Goal: Information Seeking & Learning: Learn about a topic

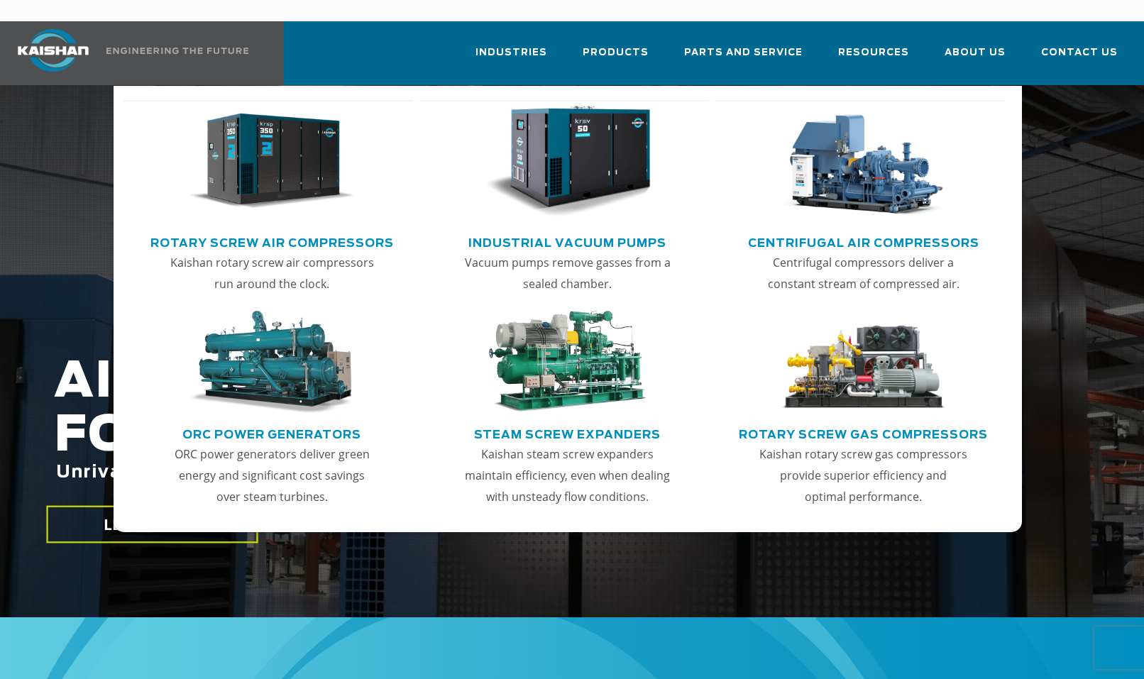
click at [852, 153] on img "Main menu" at bounding box center [864, 162] width 166 height 112
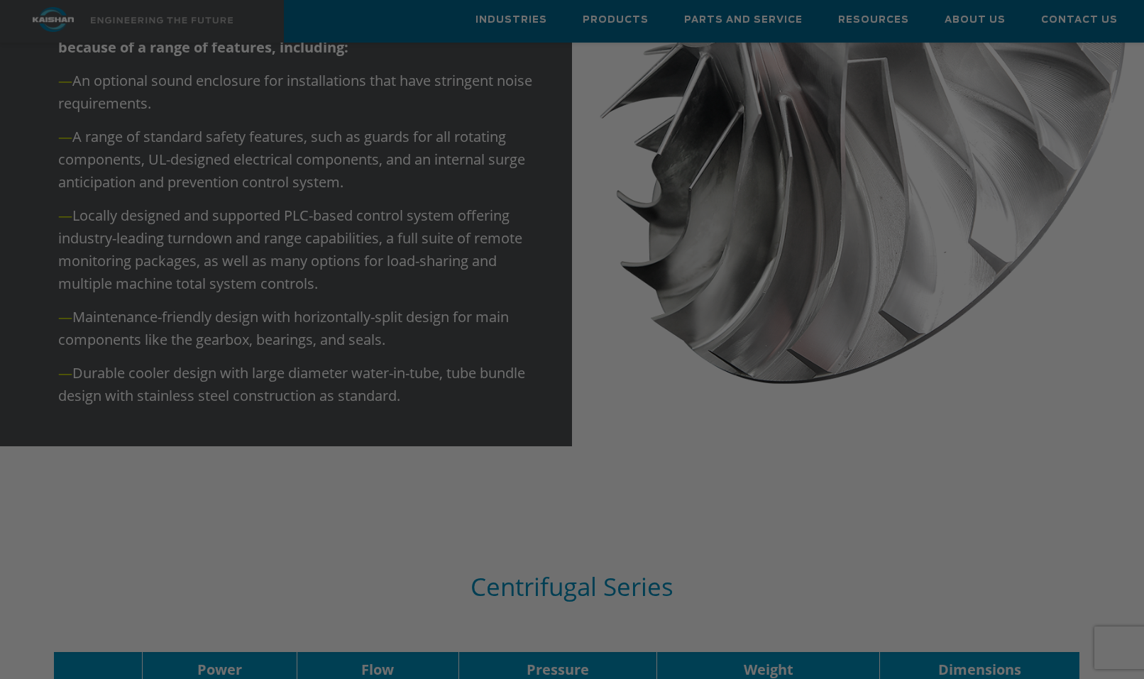
scroll to position [1633, 0]
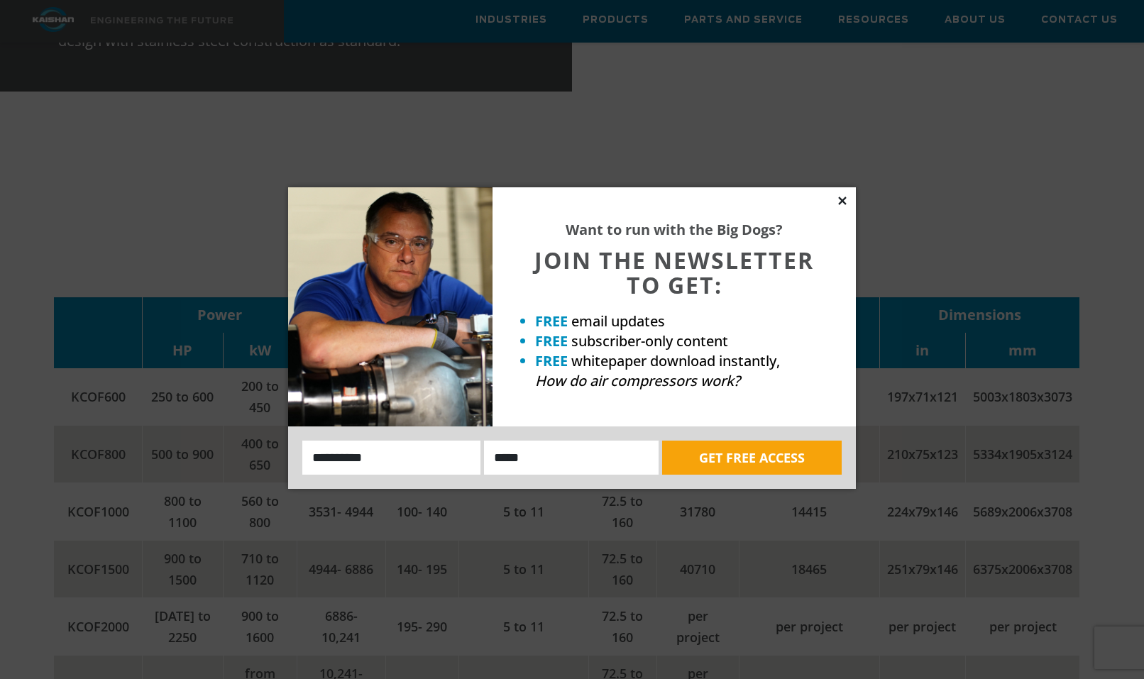
click at [844, 203] on icon at bounding box center [842, 201] width 8 height 8
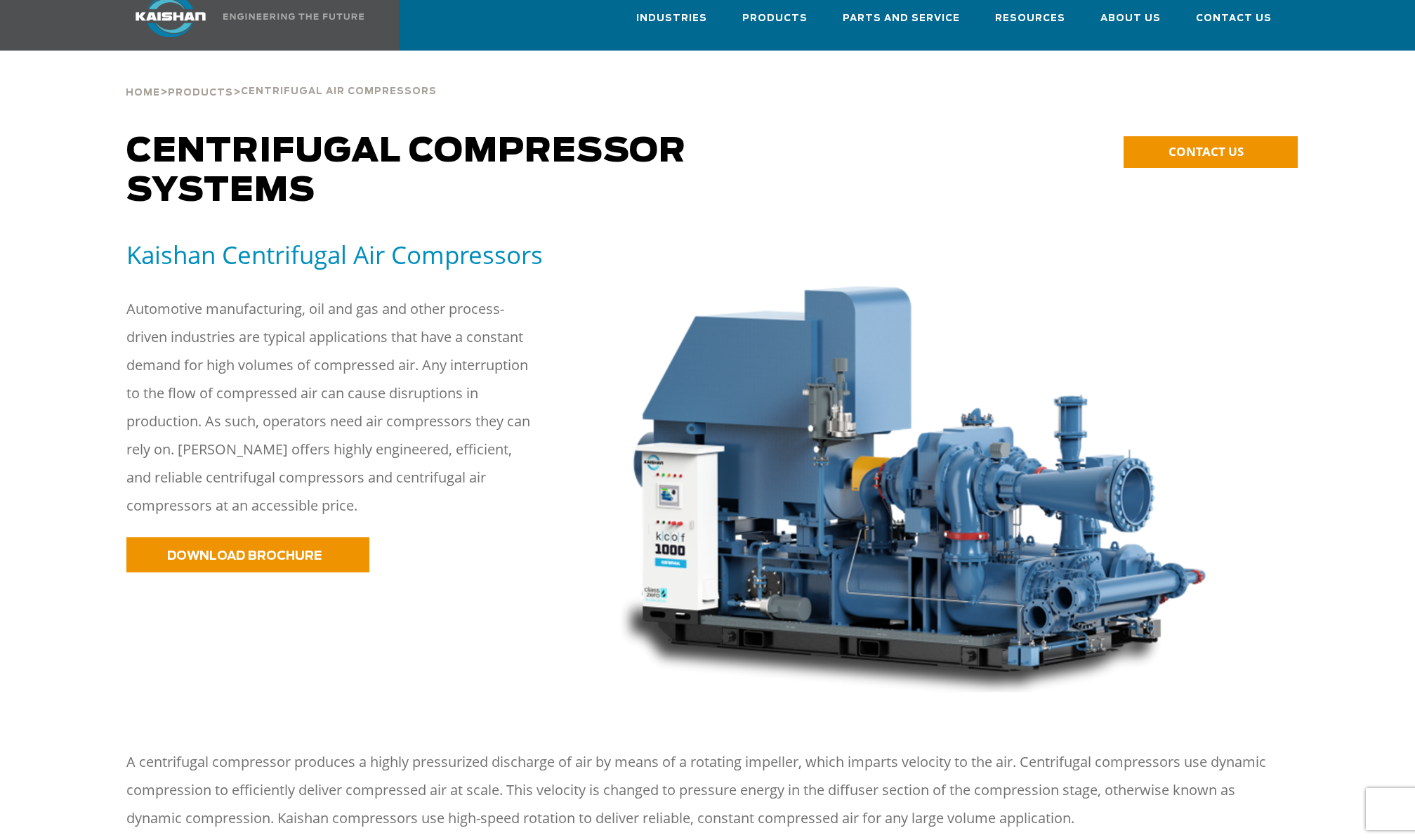
scroll to position [0, 0]
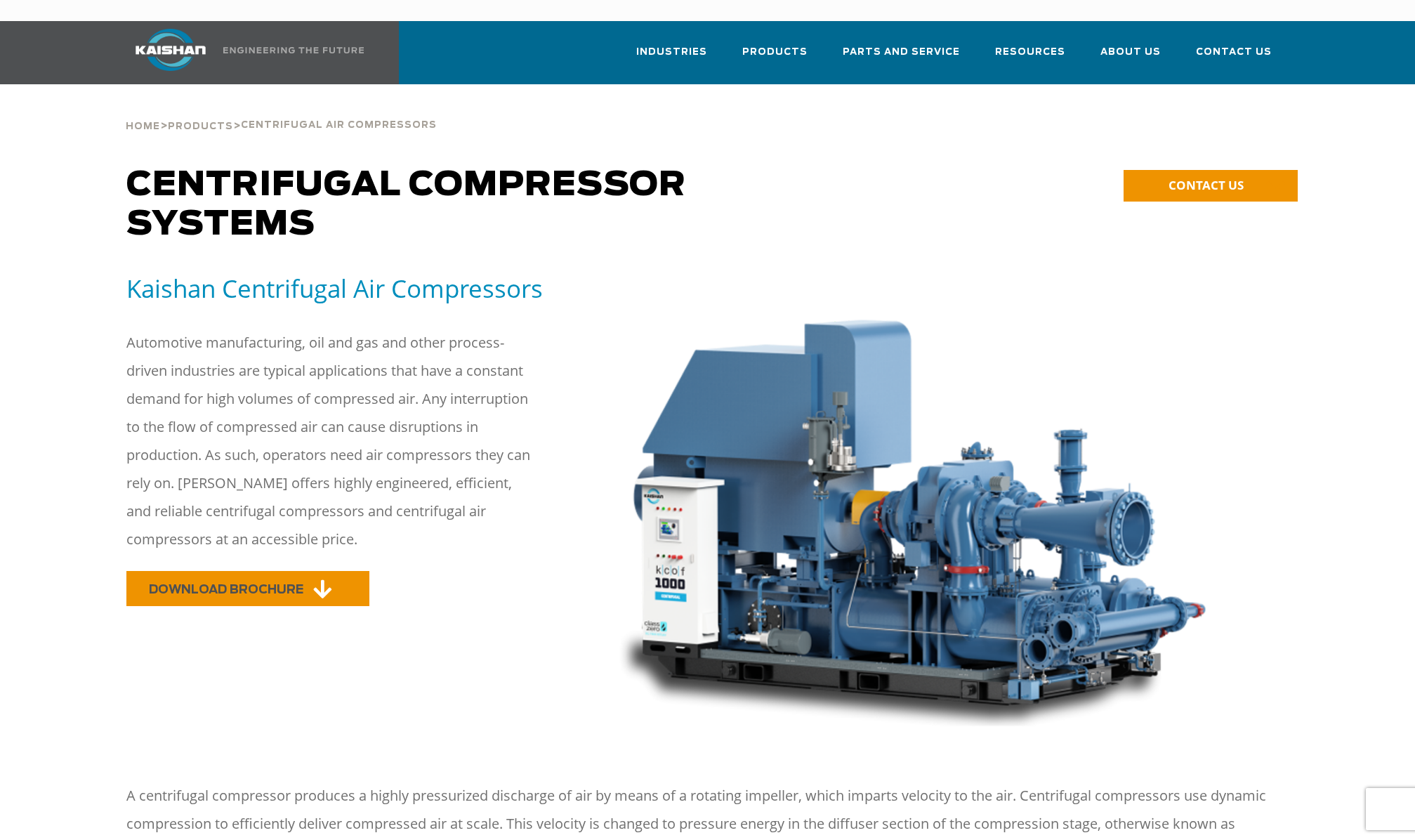
click at [315, 579] on icon at bounding box center [323, 589] width 18 height 21
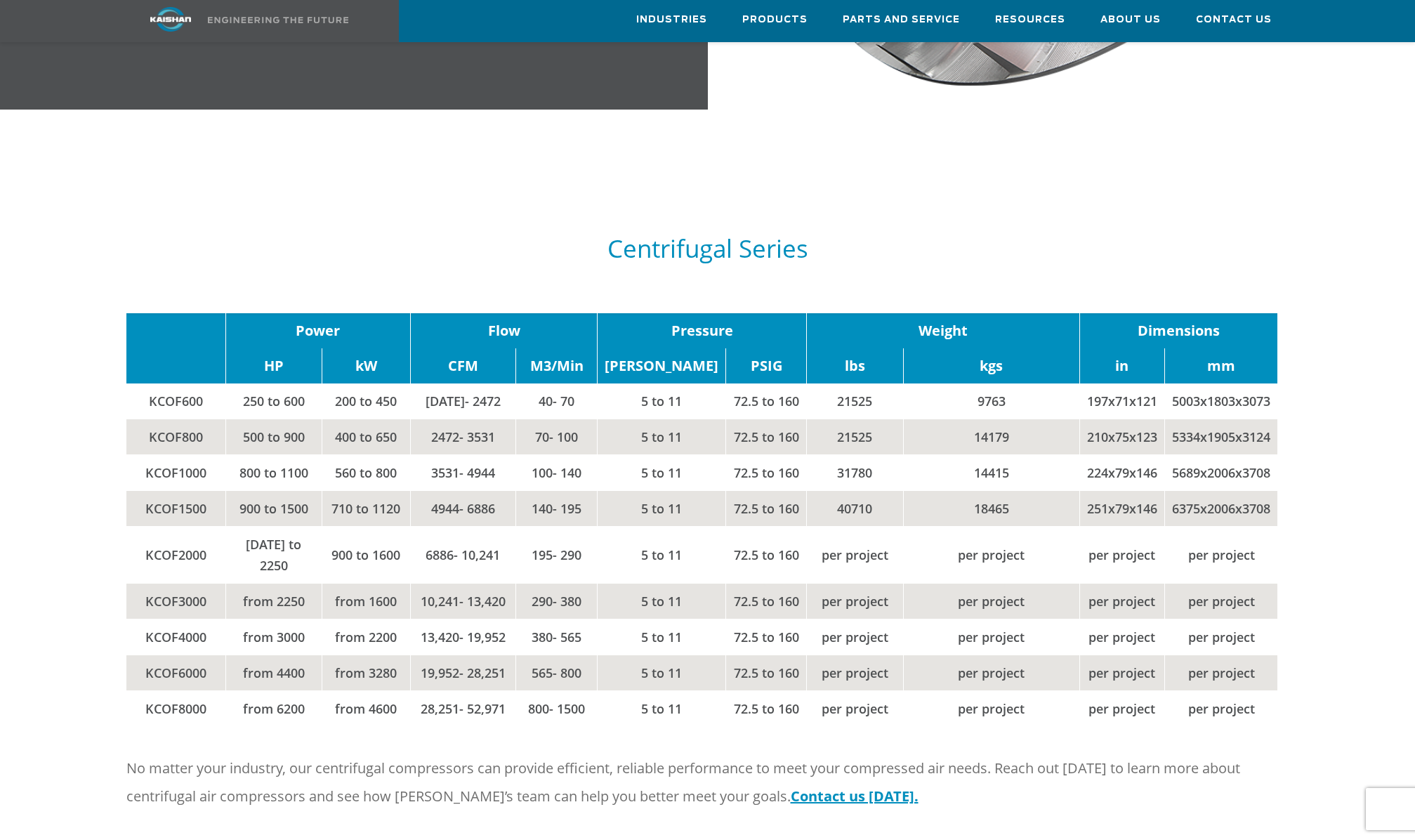
scroll to position [1843, 0]
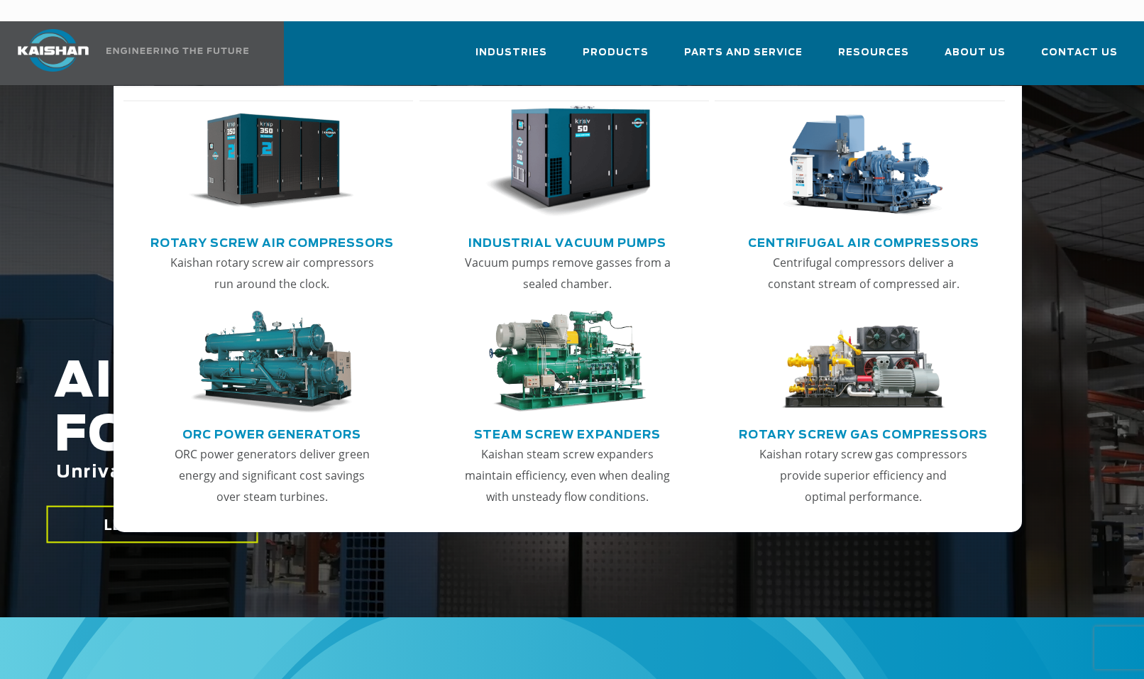
click at [305, 160] on img "Main menu" at bounding box center [272, 162] width 166 height 112
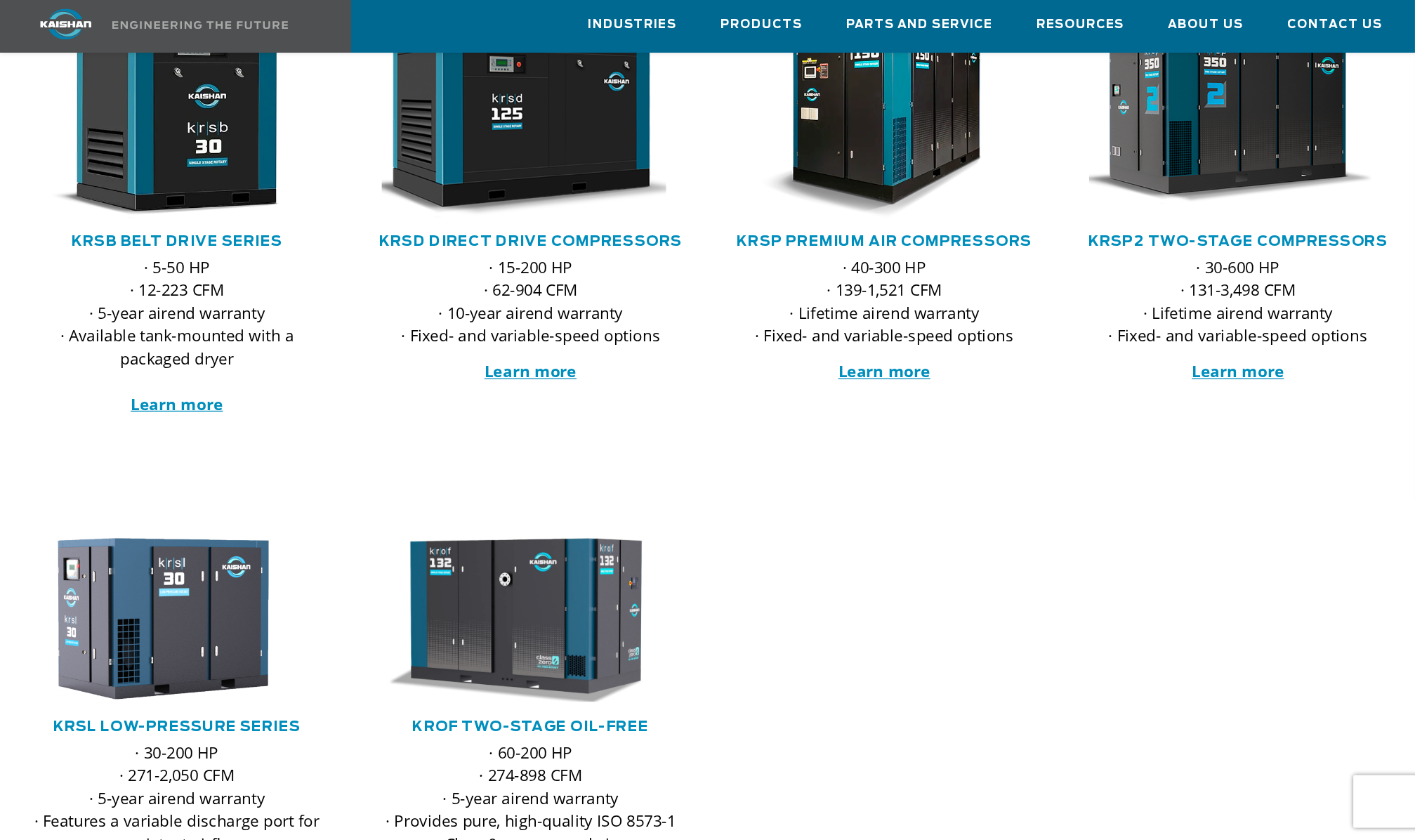
scroll to position [281, 0]
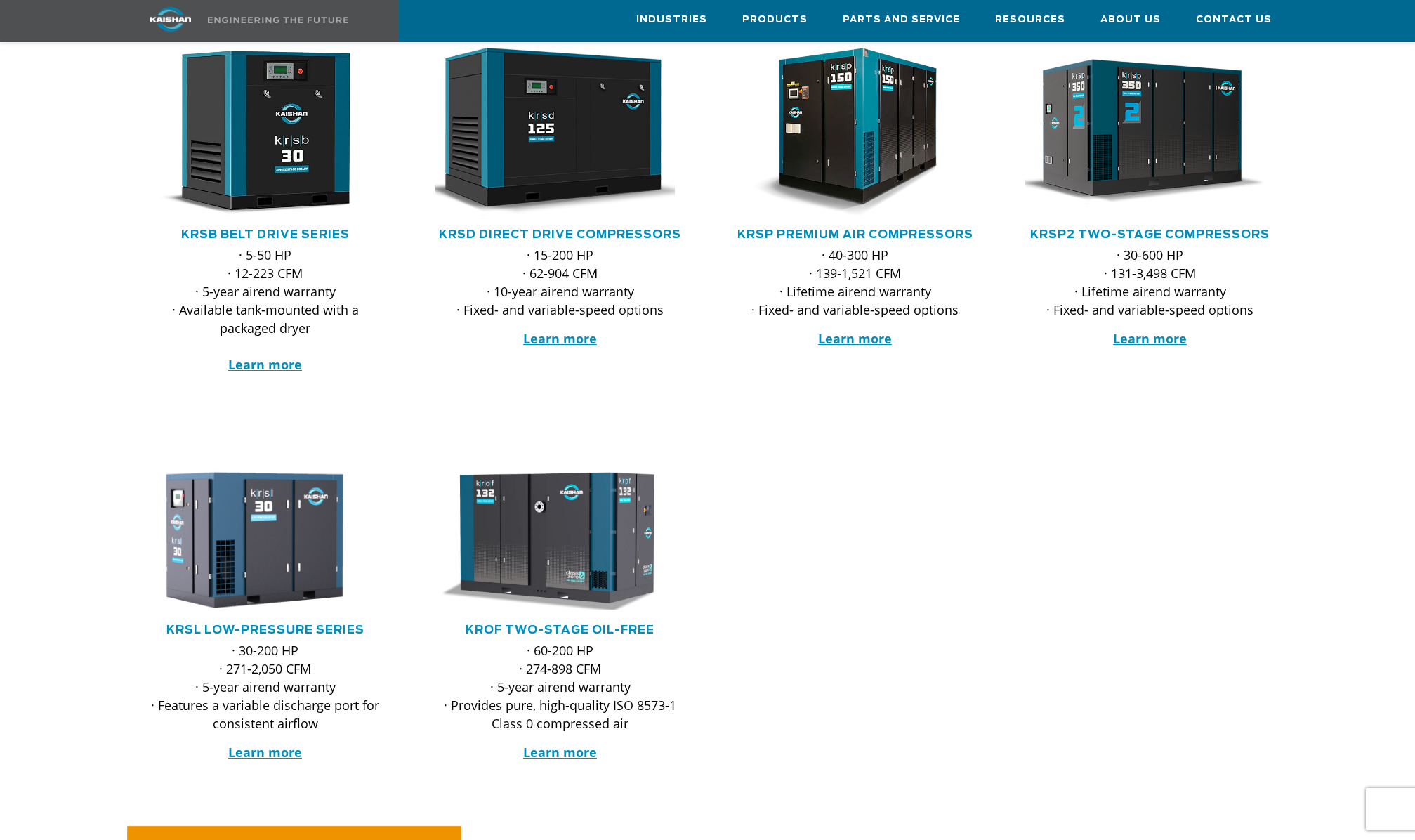
drag, startPoint x: 1074, startPoint y: 0, endPoint x: 902, endPoint y: 425, distance: 458.5
click at [902, 447] on div at bounding box center [708, 641] width 1415 height 388
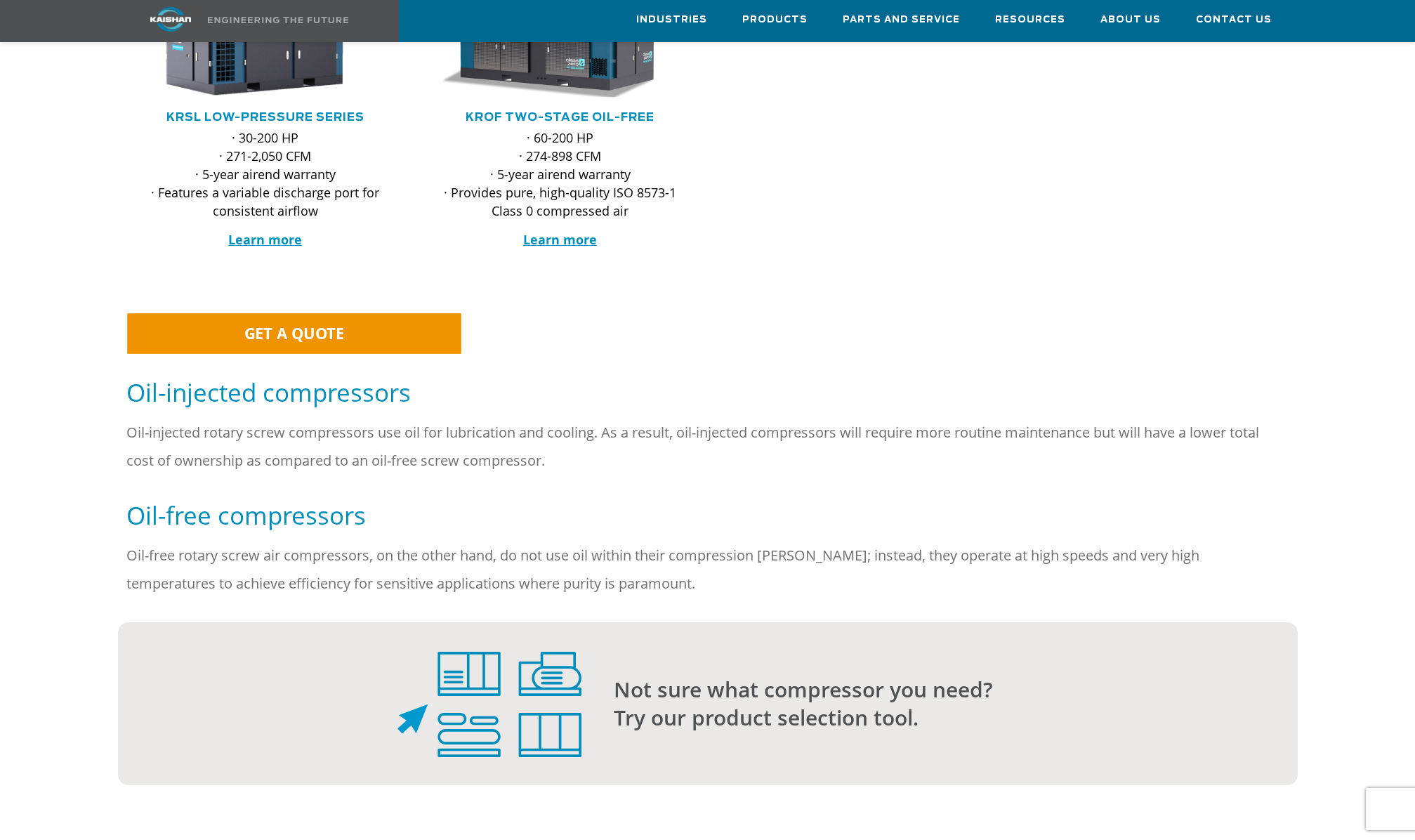
scroll to position [878, 0]
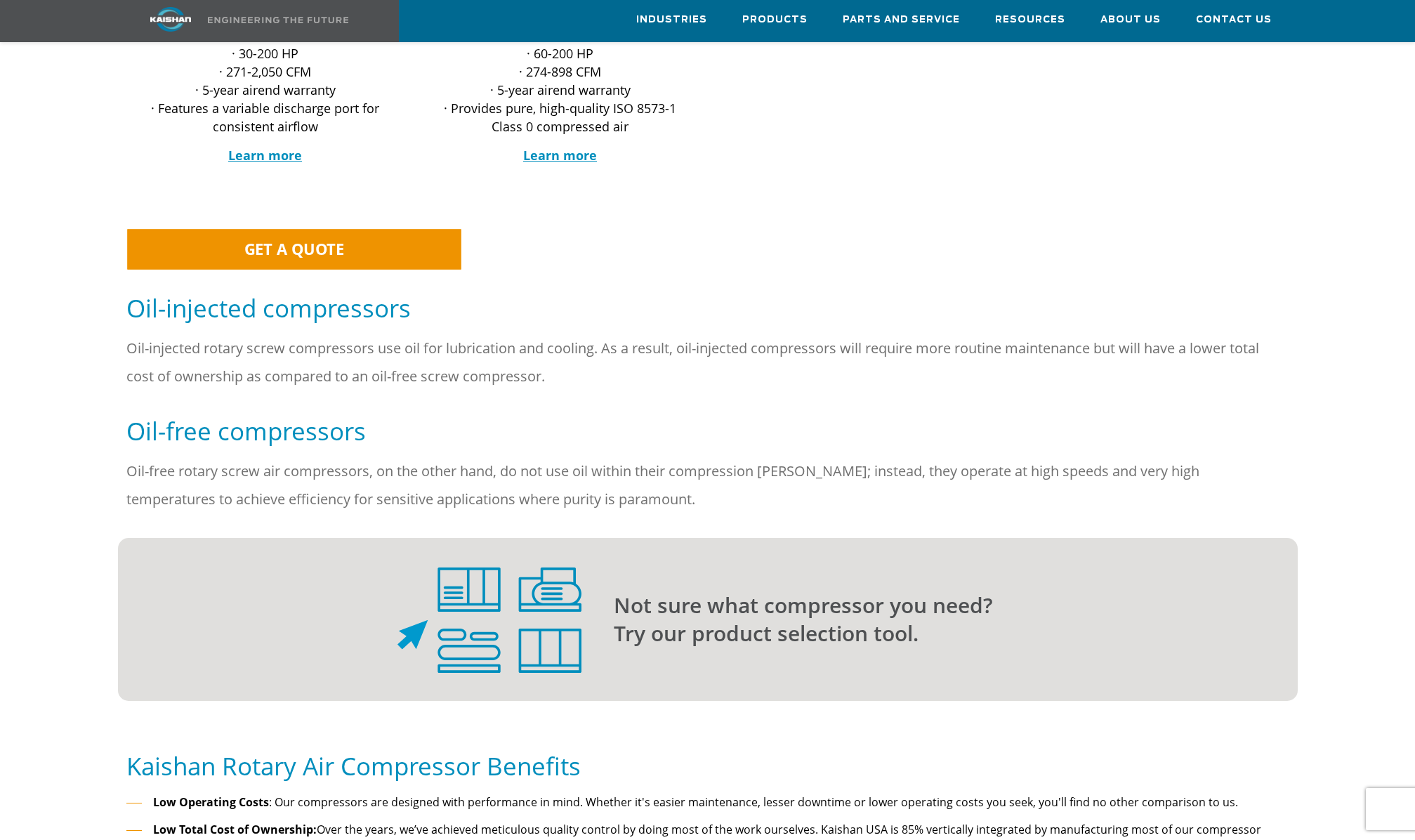
click at [628, 592] on p "Not sure what compressor you need? Try our product selection tool." at bounding box center [927, 619] width 628 height 56
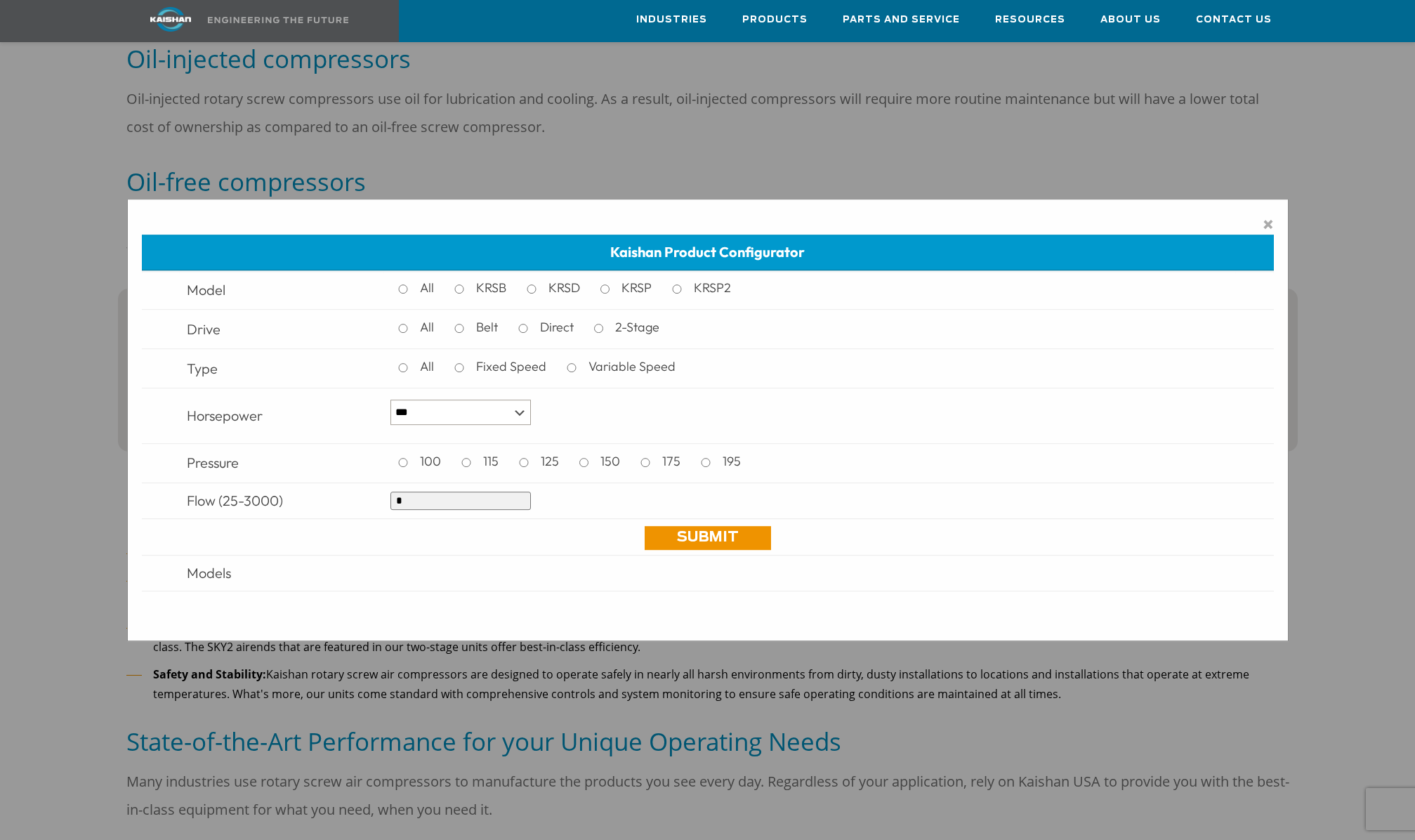
scroll to position [1141, 0]
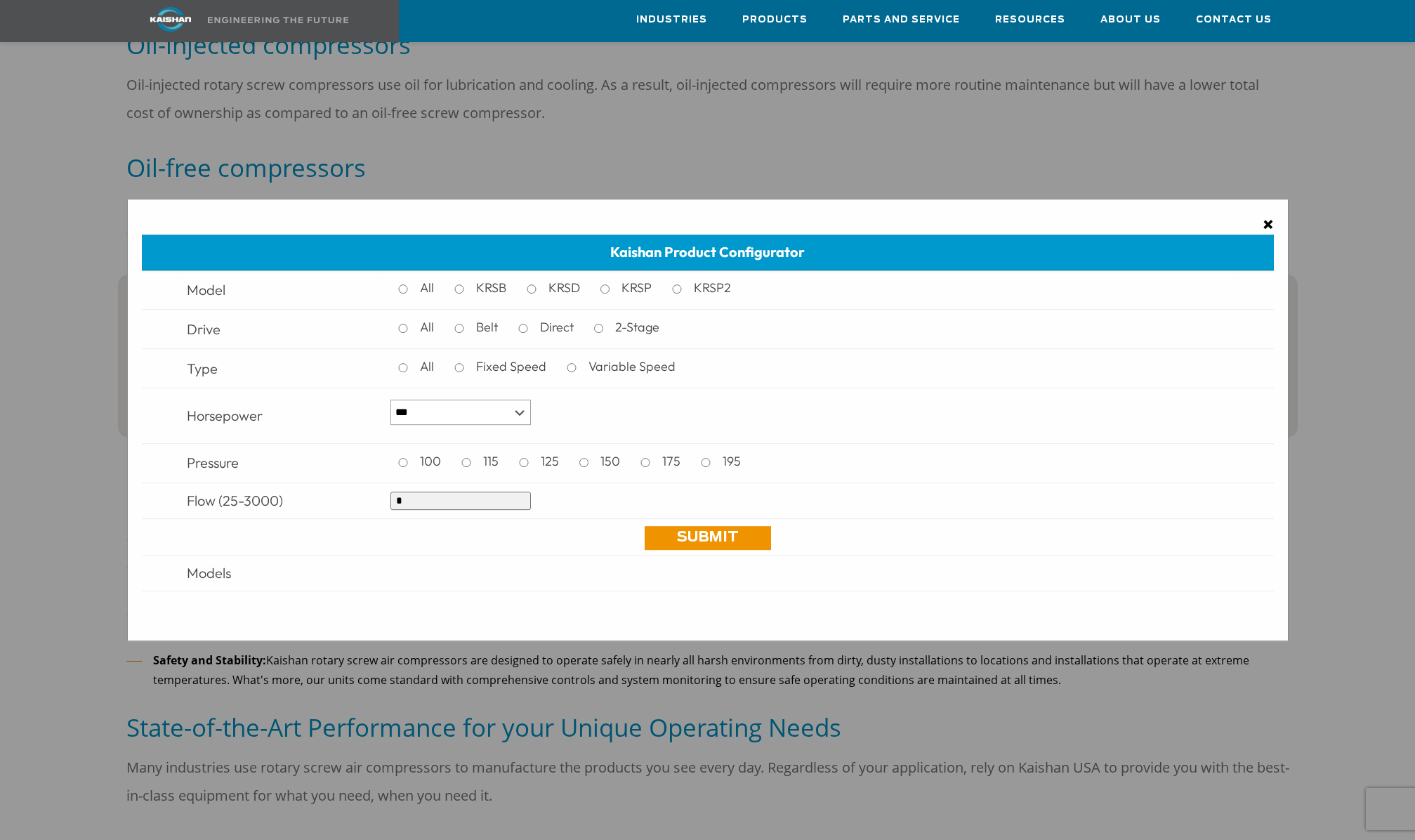
click at [1132, 225] on span "×" at bounding box center [1268, 224] width 11 height 21
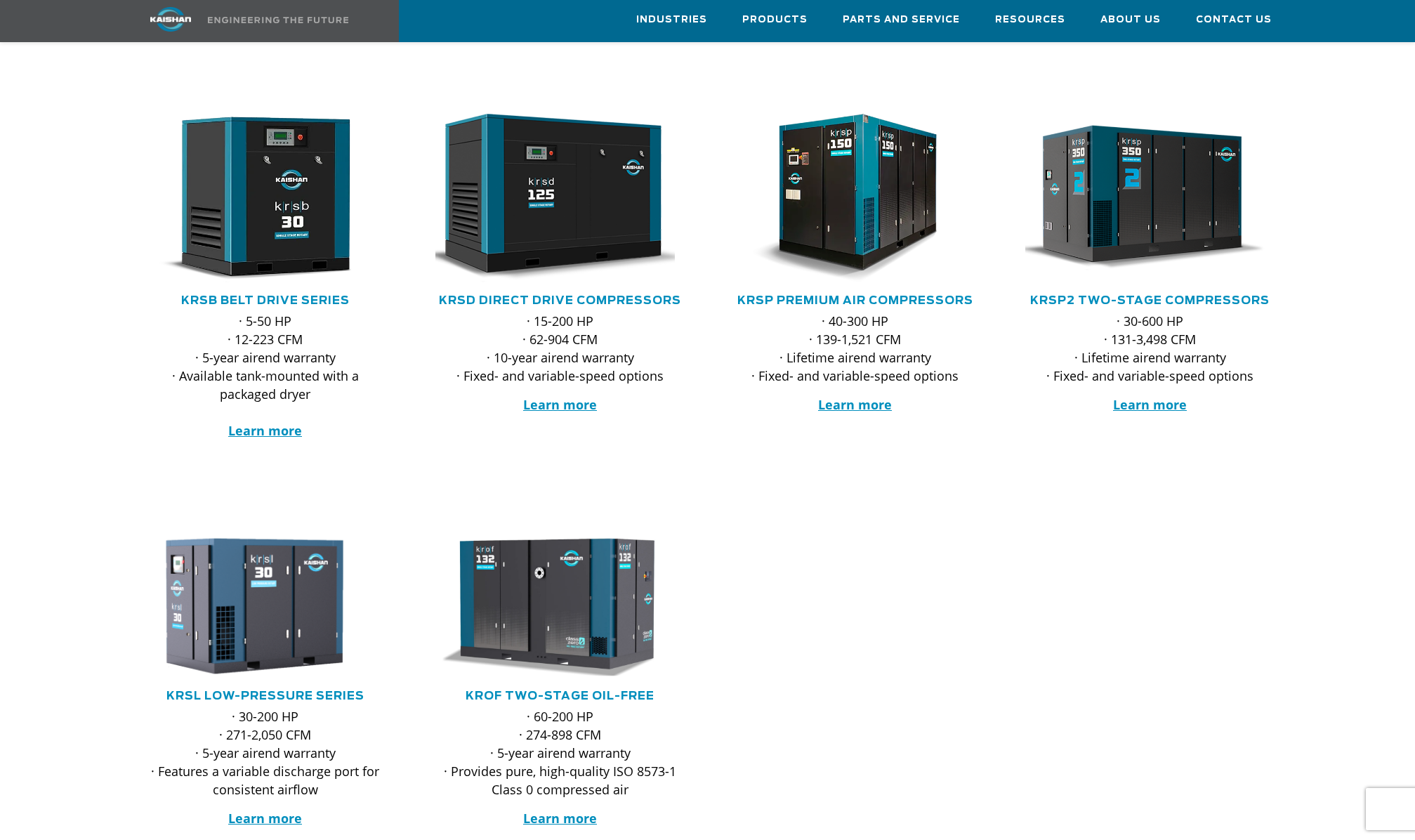
scroll to position [175, 0]
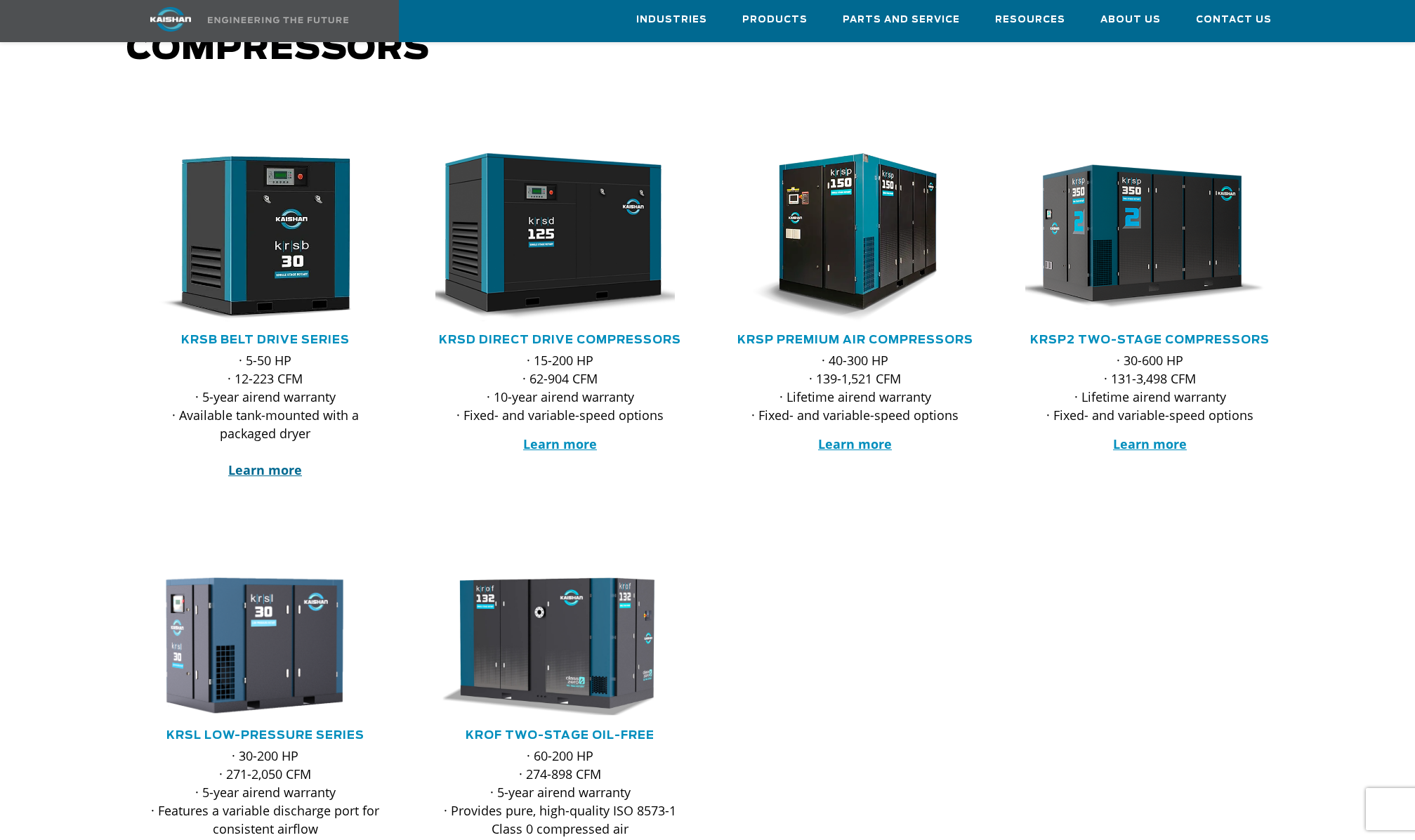
click at [290, 461] on strong "Learn more" at bounding box center [265, 469] width 74 height 17
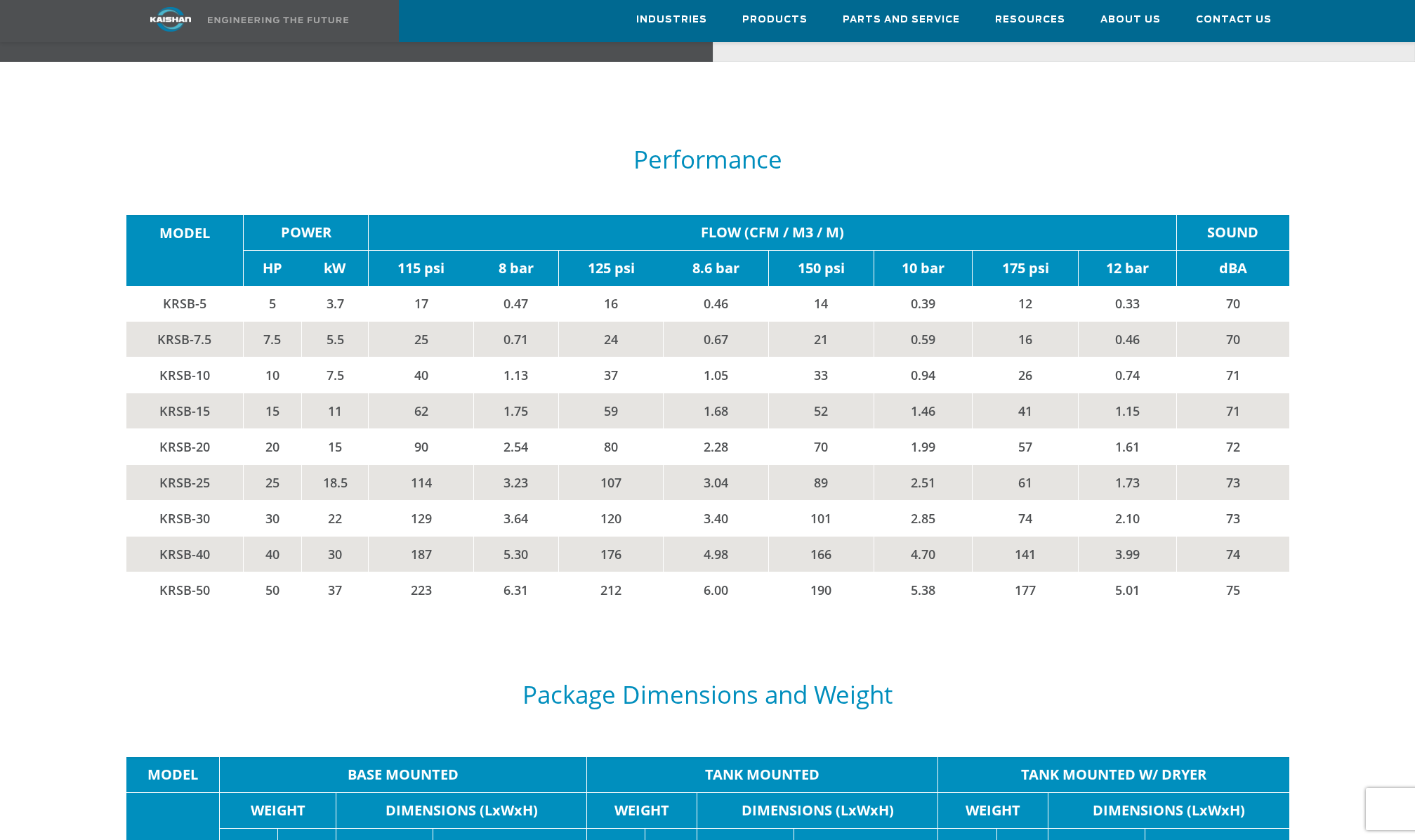
scroll to position [2634, 0]
